Goal: Task Accomplishment & Management: Complete application form

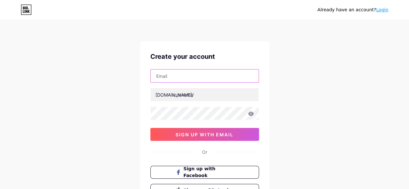
click at [176, 72] on input "text" at bounding box center [205, 76] width 108 height 13
paste input "[EMAIL_ADDRESS][DOMAIN_NAME]"
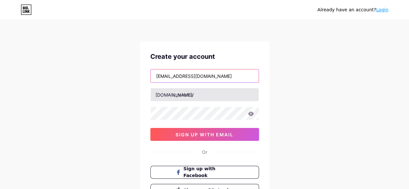
type input "[EMAIL_ADDRESS][DOMAIN_NAME]"
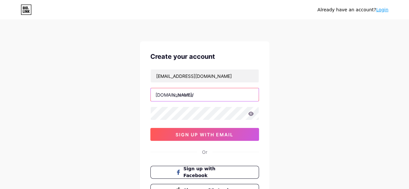
click at [180, 98] on input "text" at bounding box center [205, 94] width 108 height 13
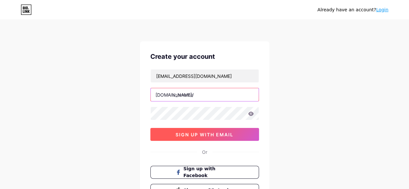
paste input "tigershippingcontainers"
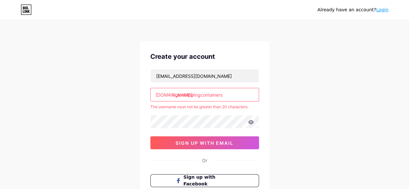
click at [200, 112] on div "[EMAIL_ADDRESS][DOMAIN_NAME] [DOMAIN_NAME]/ tigershippingcontainers The usernam…" at bounding box center [204, 109] width 109 height 80
drag, startPoint x: 201, startPoint y: 96, endPoint x: 265, endPoint y: 95, distance: 64.4
click at [265, 95] on div "Create your account [EMAIL_ADDRESS][DOMAIN_NAME] [DOMAIN_NAME]/ tigershippingco…" at bounding box center [204, 128] width 129 height 174
type input "tigershipping"
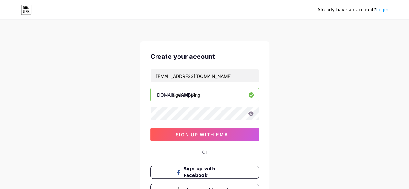
click at [124, 128] on div "Already have an account? Login Create your account [EMAIL_ADDRESS][DOMAIN_NAME]…" at bounding box center [204, 123] width 409 height 247
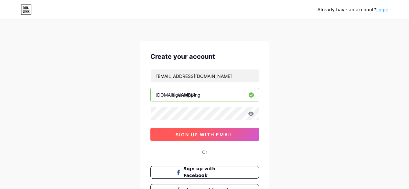
click at [200, 135] on span "sign up with email" at bounding box center [205, 134] width 58 height 5
